Goal: Task Accomplishment & Management: Use online tool/utility

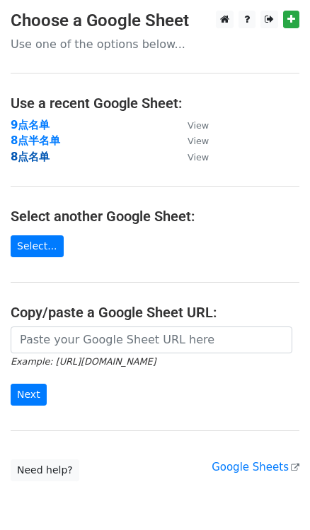
click at [33, 157] on strong "8点名单" at bounding box center [30, 157] width 39 height 13
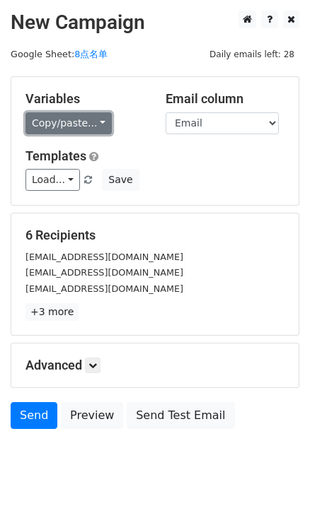
click at [91, 129] on link "Copy/paste..." at bounding box center [68, 123] width 86 height 22
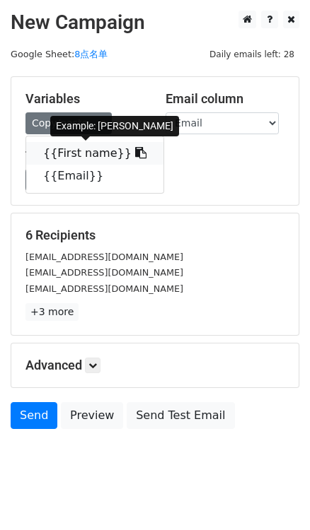
click at [135, 149] on icon at bounding box center [140, 152] width 11 height 11
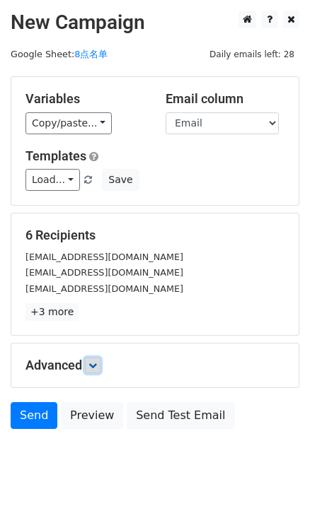
click at [93, 365] on icon at bounding box center [92, 365] width 8 height 8
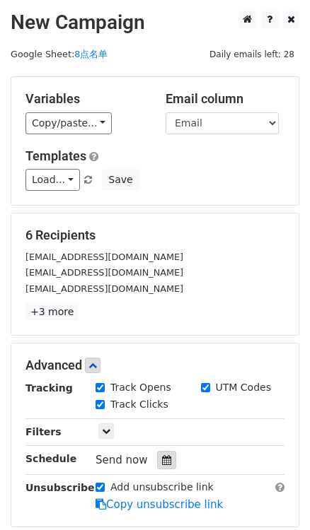
click at [165, 451] on div at bounding box center [166, 460] width 19 height 18
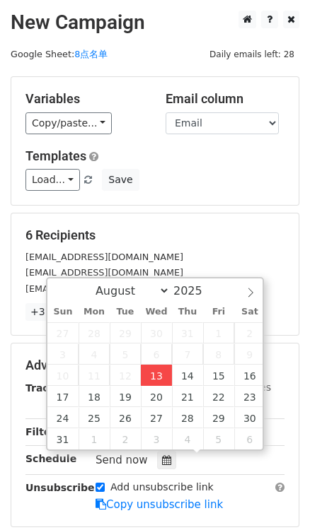
type input "2025-08-13 15:51"
type input "03"
type input "51"
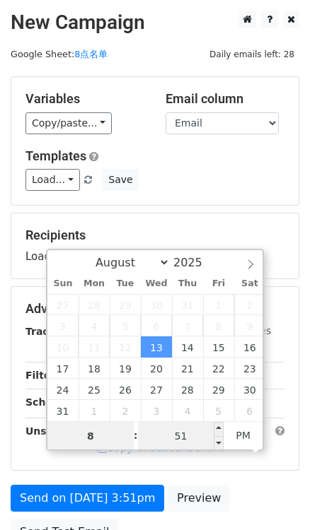
type input "8"
type input "2025-08-13 20:51"
type input "08"
click at [177, 437] on input "51" at bounding box center [181, 436] width 86 height 28
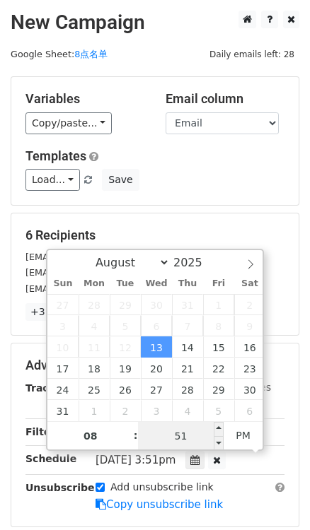
type input "0"
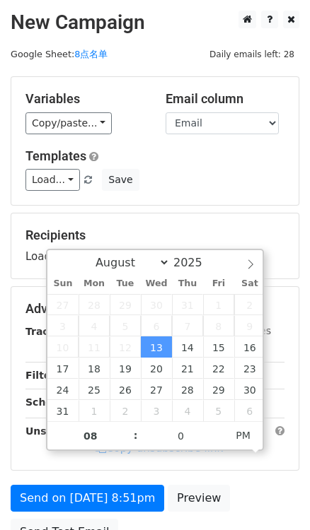
type input "2025-08-13 20:00"
click at [204, 208] on form "Variables Copy/paste... {{First name}} {{Email}} Email column First name Email …" at bounding box center [155, 314] width 288 height 476
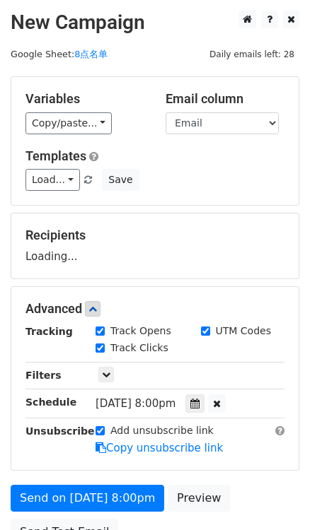
scroll to position [128, 0]
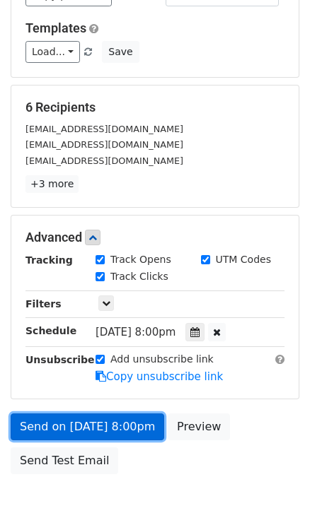
click at [115, 428] on link "Send on Aug 13 at 8:00pm" at bounding box center [87, 426] width 153 height 27
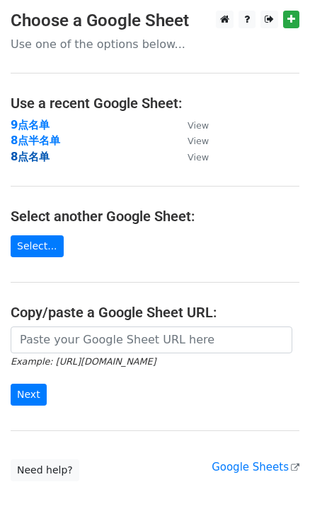
click at [31, 158] on strong "8点名单" at bounding box center [30, 157] width 39 height 13
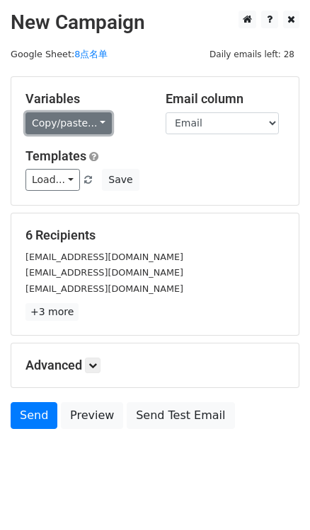
click at [93, 123] on link "Copy/paste..." at bounding box center [68, 123] width 86 height 22
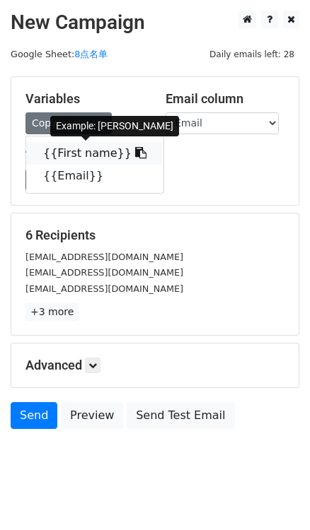
click at [135, 151] on icon at bounding box center [140, 152] width 11 height 11
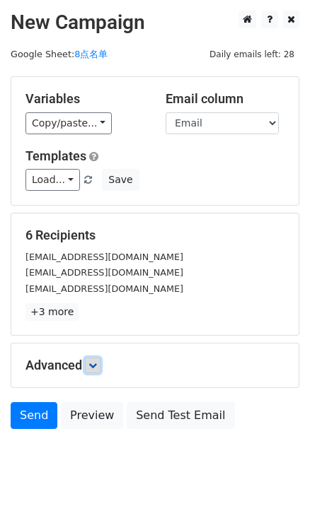
click at [96, 362] on icon at bounding box center [92, 365] width 8 height 8
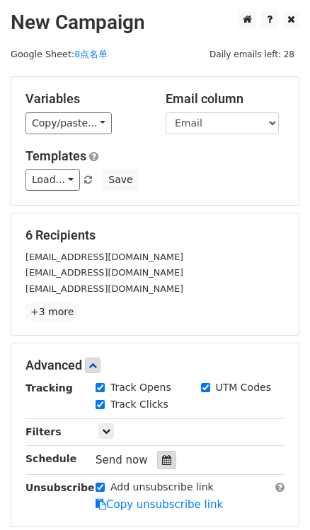
click at [162, 452] on div at bounding box center [166, 460] width 19 height 18
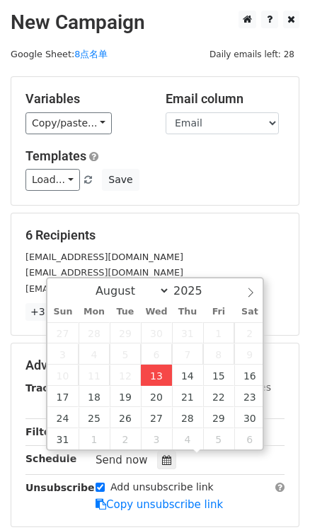
type input "2025-08-13 15:54"
type input "03"
type input "54"
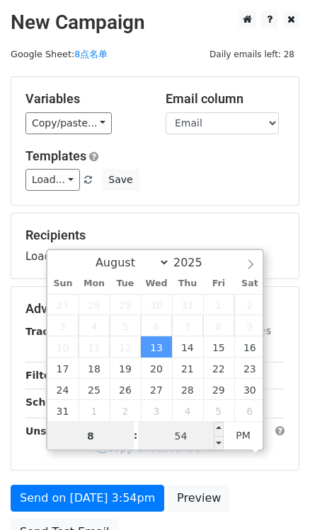
type input "8"
type input "2025-08-13 20:54"
type input "08"
click at [165, 434] on input "54" at bounding box center [181, 436] width 86 height 28
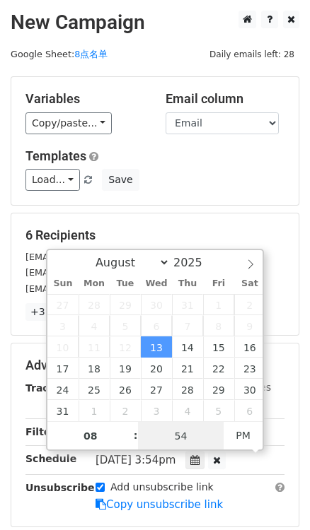
type input "0"
type input "2025-08-13 20:00"
click at [208, 186] on div "Load... No templates saved Save" at bounding box center [155, 180] width 280 height 22
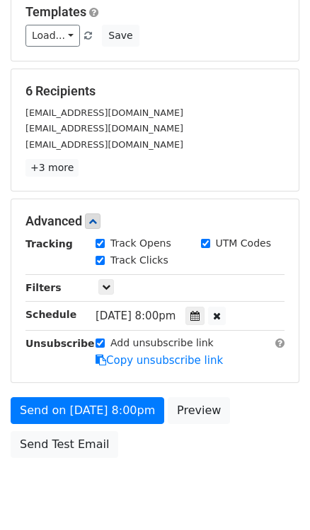
scroll to position [191, 0]
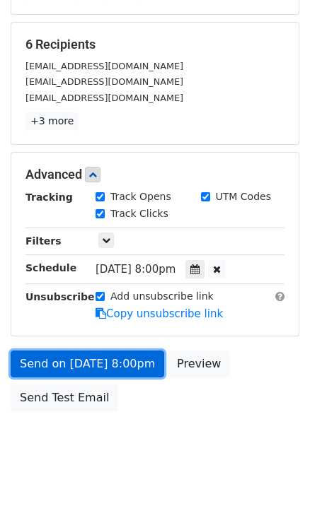
click at [129, 365] on link "Send on Aug 13 at 8:00pm" at bounding box center [87, 364] width 153 height 27
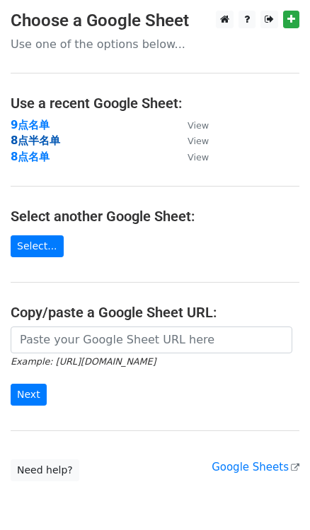
click at [22, 146] on strong "8点半名单" at bounding box center [35, 140] width 49 height 13
click at [25, 139] on strong "8点半名单" at bounding box center [35, 140] width 49 height 13
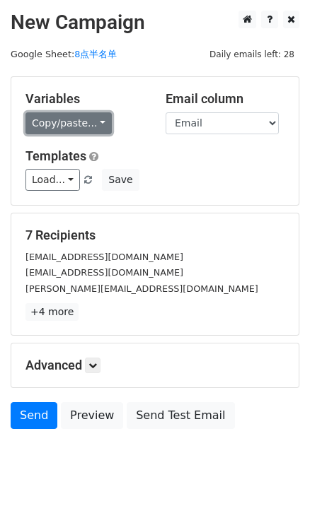
click at [86, 127] on link "Copy/paste..." at bounding box center [68, 123] width 86 height 22
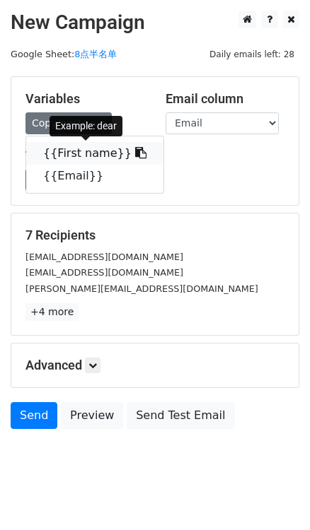
click at [135, 157] on icon at bounding box center [140, 152] width 11 height 11
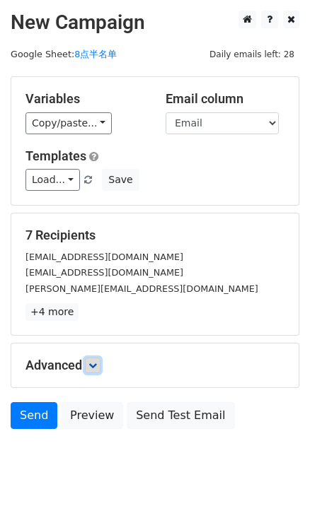
click at [96, 358] on link at bounding box center [93, 366] width 16 height 16
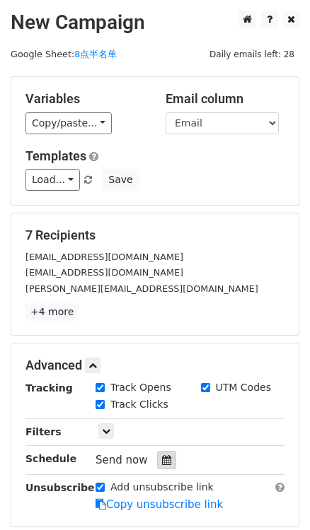
click at [171, 459] on div at bounding box center [166, 460] width 19 height 18
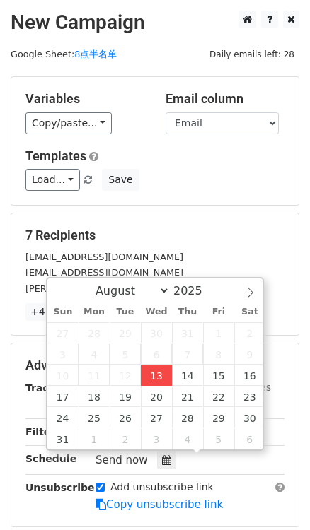
type input "[DATE] 15:55"
type input "03"
type input "55"
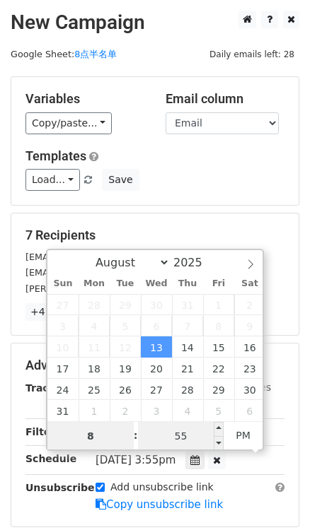
type input "8"
type input "[DATE] 20:55"
type input "08"
click at [192, 438] on input "55" at bounding box center [181, 436] width 86 height 28
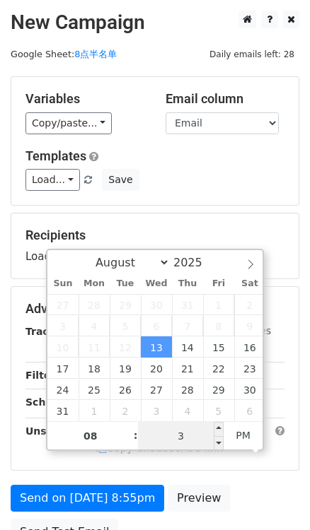
type input "30"
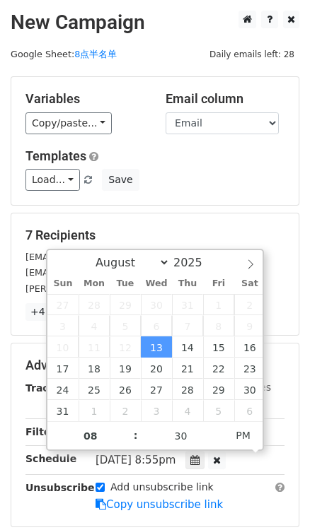
type input "[DATE] 20:30"
click at [180, 208] on form "Variables Copy/paste... {{First name}} {{Email}} Email column First name Email …" at bounding box center [155, 342] width 288 height 533
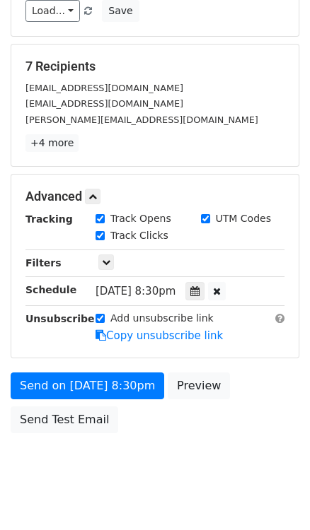
scroll to position [191, 0]
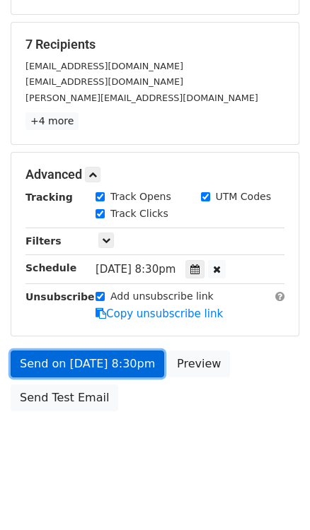
click at [100, 368] on link "Send on [DATE] 8:30pm" at bounding box center [87, 364] width 153 height 27
